Goal: Navigation & Orientation: Find specific page/section

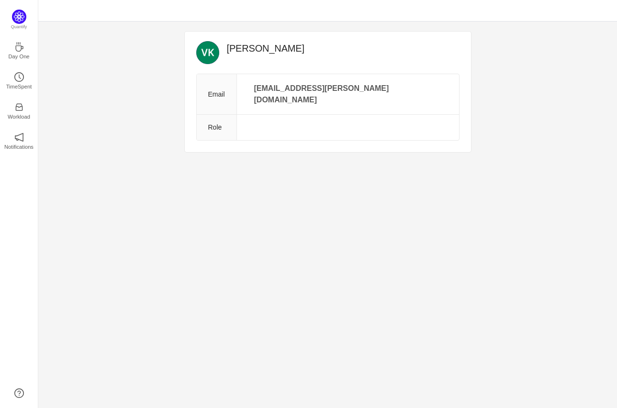
click at [332, 176] on div "[PERSON_NAME] Email [EMAIL_ADDRESS][PERSON_NAME][DOMAIN_NAME] Role Quantify Day…" at bounding box center [327, 215] width 578 height 386
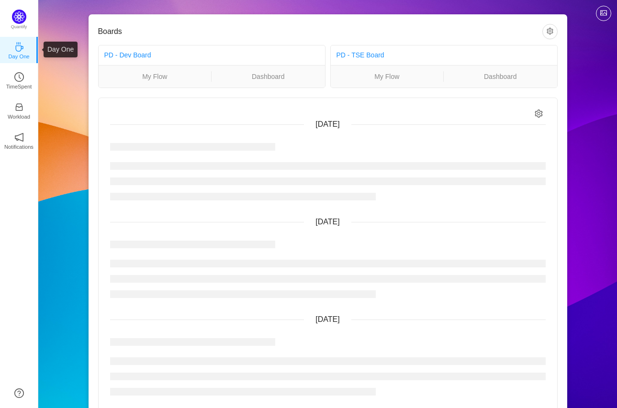
click at [20, 54] on p "Day One" at bounding box center [18, 56] width 21 height 9
click at [20, 19] on img at bounding box center [19, 17] width 14 height 14
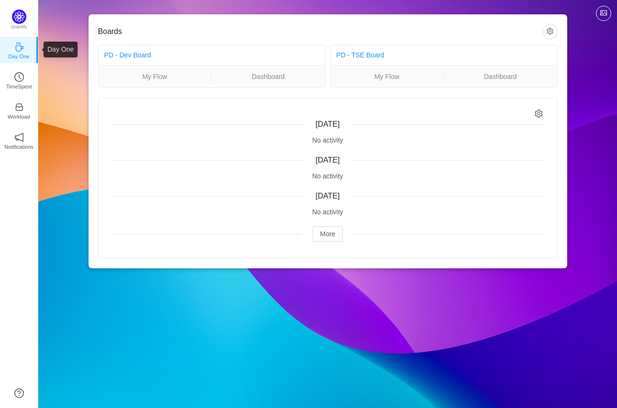
click at [21, 44] on icon "icon: coffee" at bounding box center [19, 47] width 10 height 10
click at [21, 47] on icon "icon: coffee" at bounding box center [19, 47] width 8 height 10
click at [25, 82] on p "TimeSpent" at bounding box center [19, 86] width 26 height 9
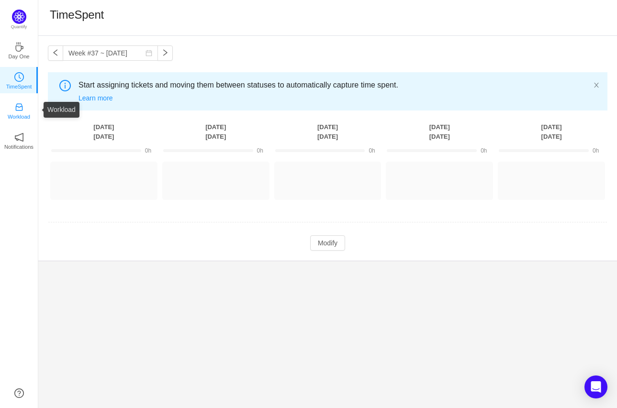
click at [19, 112] on p "Workload" at bounding box center [19, 116] width 22 height 9
